Goal: Task Accomplishment & Management: Use online tool/utility

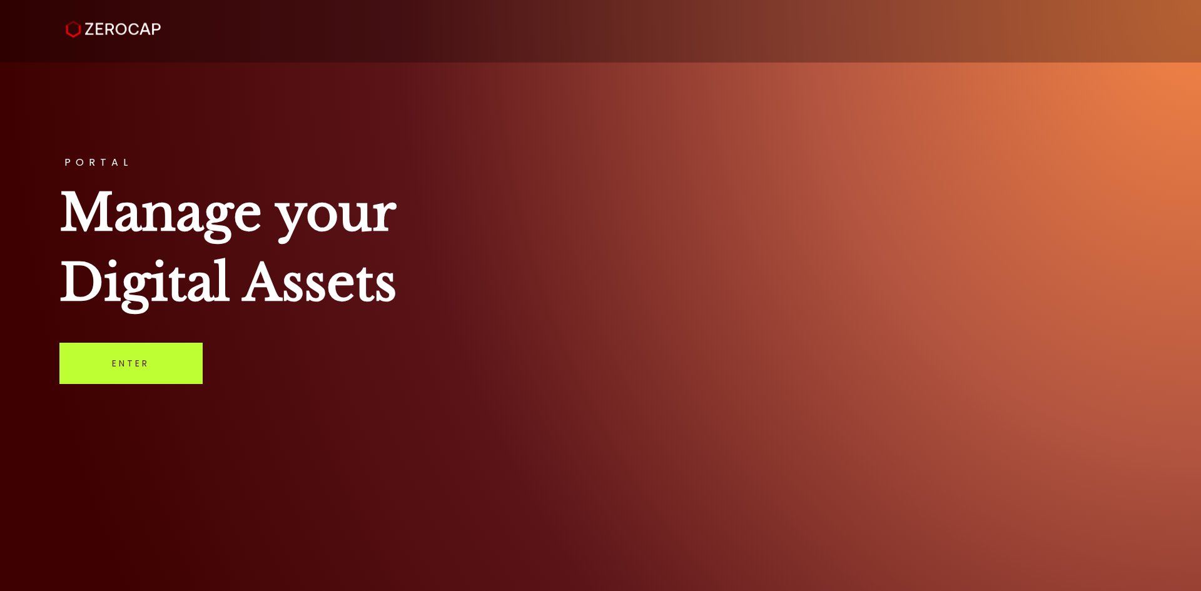
click at [146, 364] on link "Enter" at bounding box center [130, 363] width 143 height 41
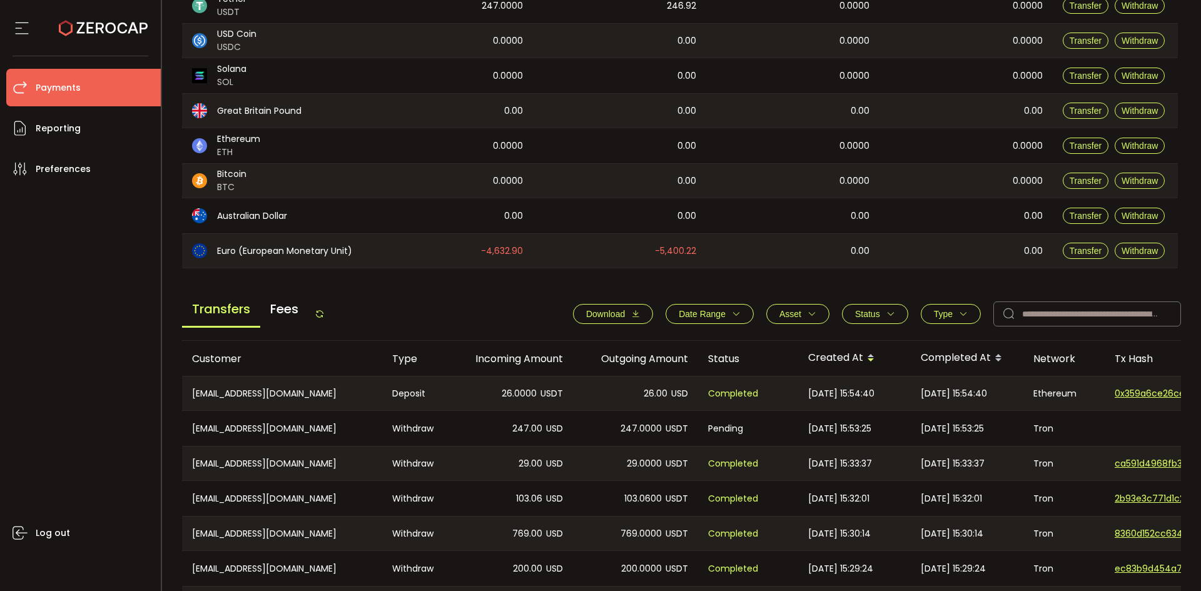
scroll to position [250, 0]
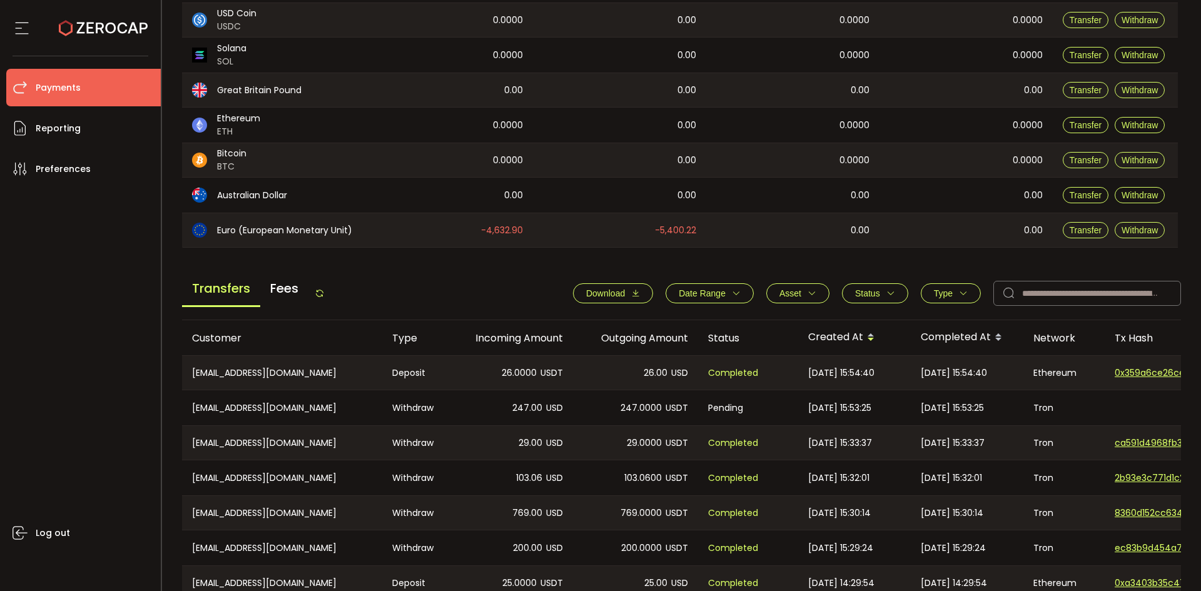
click at [473, 293] on div "Transfers Fees Download Date Range - Asset BTC ETH EUR GBP USD USDC USDT Clear …" at bounding box center [682, 297] width 1000 height 48
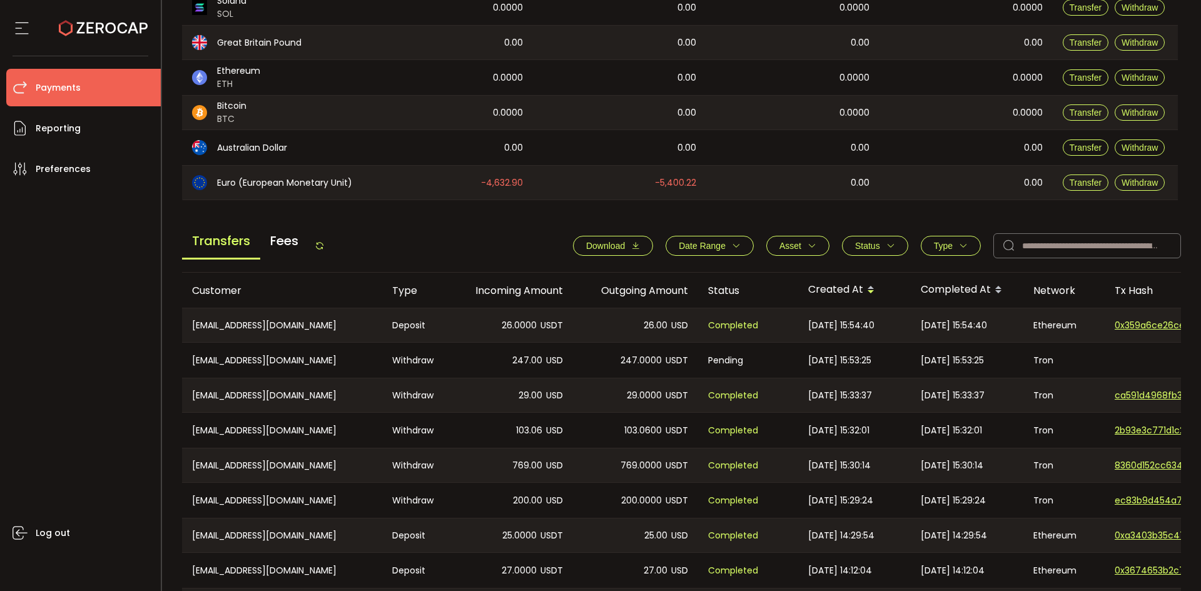
scroll to position [235, 0]
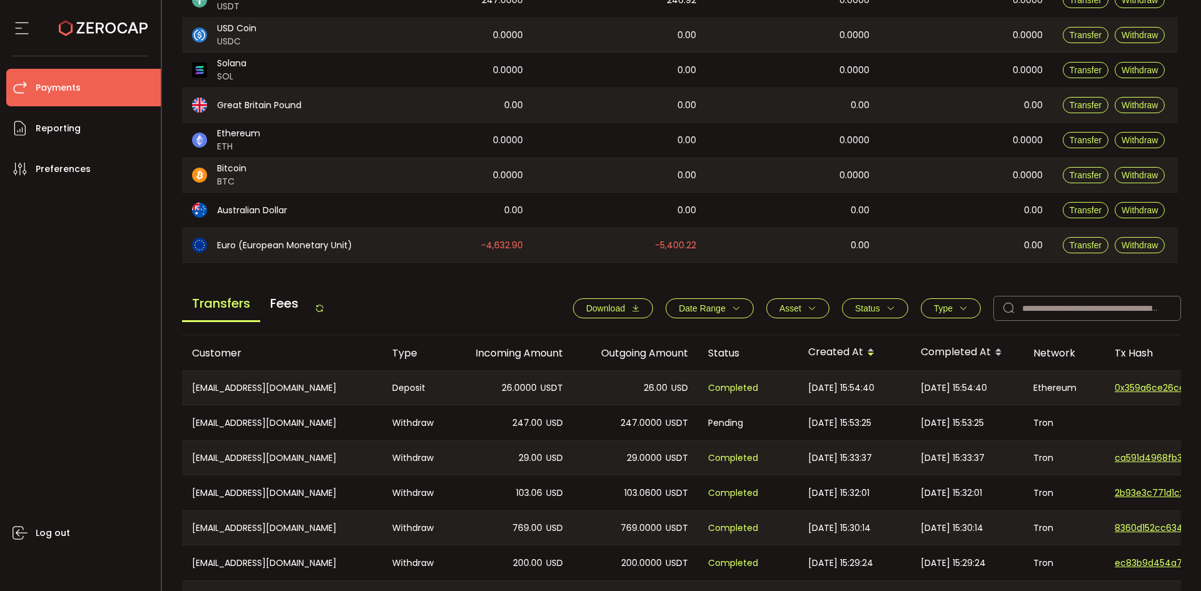
click at [616, 305] on span "Download" at bounding box center [605, 308] width 39 height 10
